Goal: Use online tool/utility

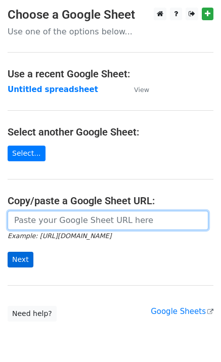
drag, startPoint x: 19, startPoint y: 218, endPoint x: 20, endPoint y: 260, distance: 42.0
click at [19, 219] on input "url" at bounding box center [108, 220] width 201 height 19
paste input "https://docs.google.com/spreadsheets/d/1LYdunFlblHZdN8WR3OqkqyLQz1LdzJpP27tNL4z…"
type input "https://docs.google.com/spreadsheets/d/1LYdunFlblHZdN8WR3OqkqyLQz1LdzJpP27tNL4z…"
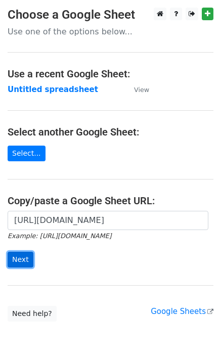
click at [20, 256] on input "Next" at bounding box center [21, 260] width 26 height 16
click at [20, 265] on input "Next" at bounding box center [21, 260] width 26 height 16
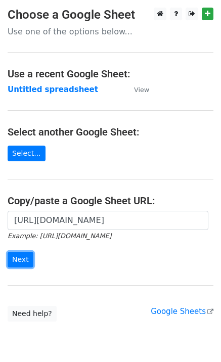
click at [20, 265] on input "Next" at bounding box center [21, 260] width 26 height 16
